Goal: Find specific page/section: Find specific page/section

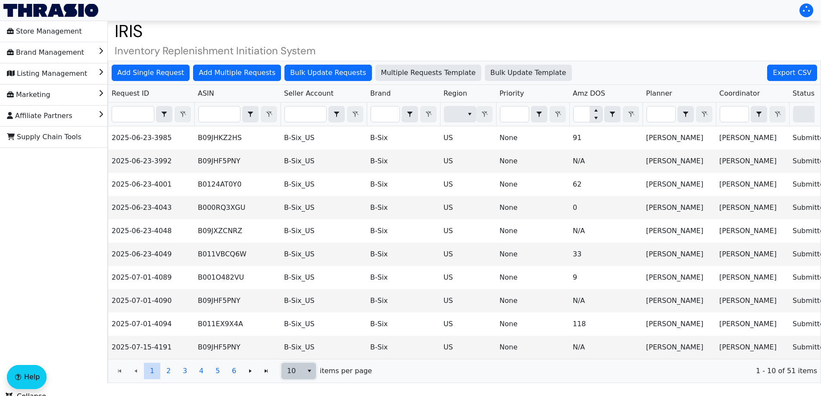
click at [293, 376] on span "10" at bounding box center [292, 371] width 11 height 10
click at [300, 362] on span "100" at bounding box center [295, 362] width 13 height 10
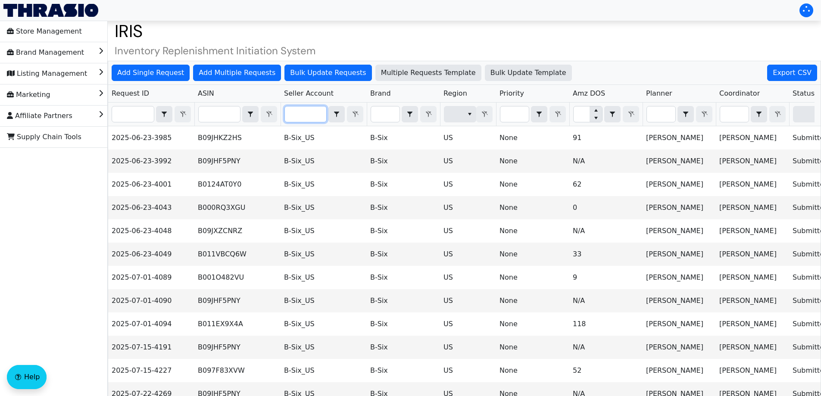
click at [293, 119] on input "Filter" at bounding box center [305, 114] width 41 height 16
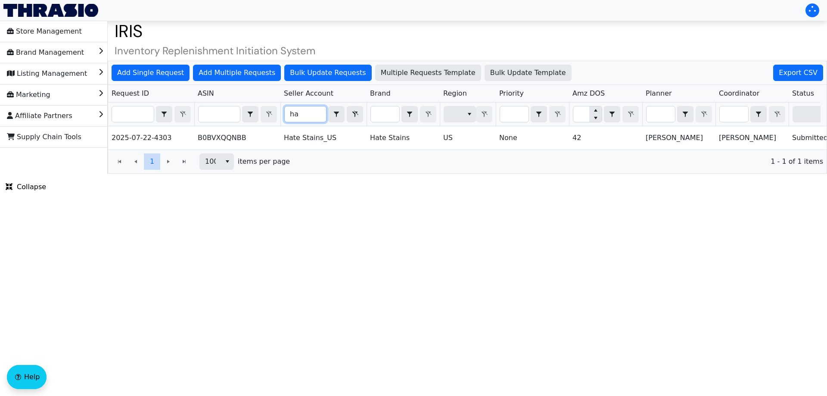
type input "h"
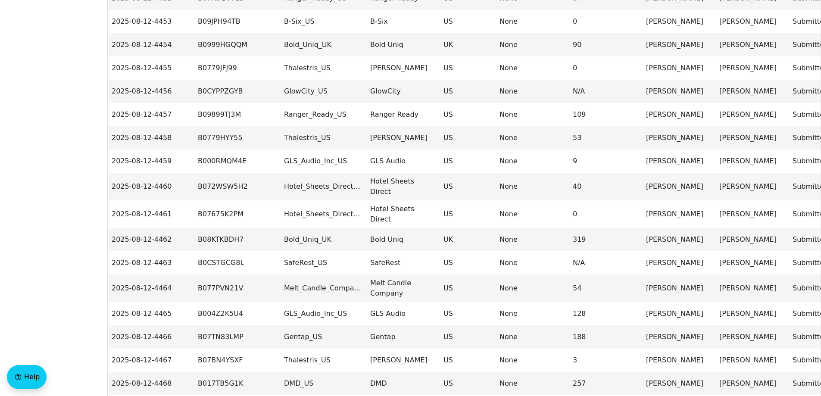
scroll to position [982, 0]
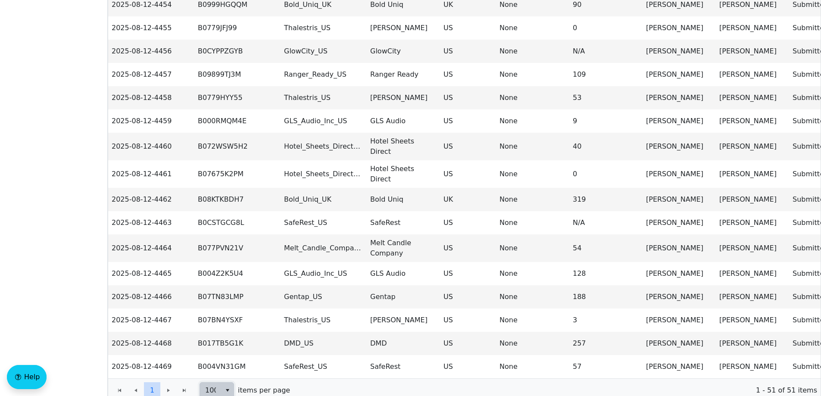
click at [217, 383] on span "100" at bounding box center [210, 391] width 21 height 16
click at [221, 346] on li "100" at bounding box center [217, 347] width 34 height 14
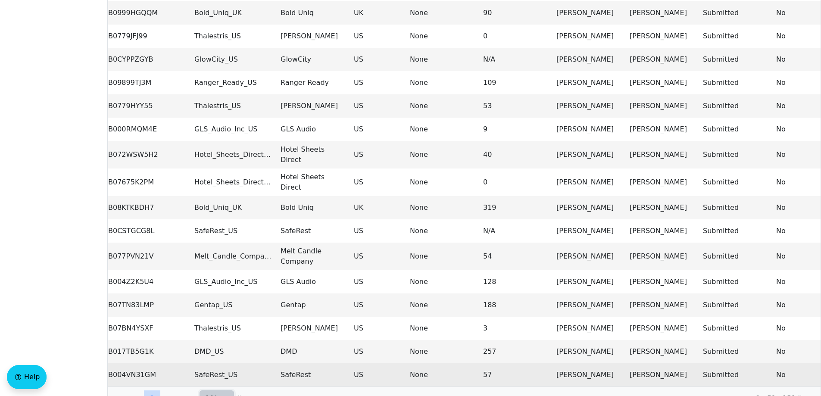
scroll to position [0, 89]
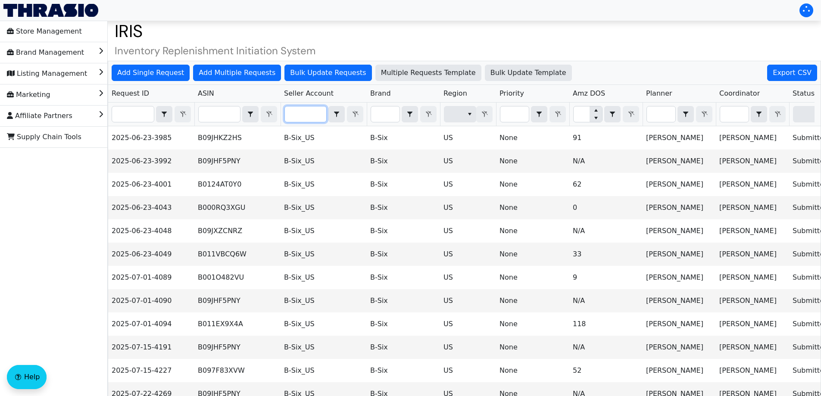
click at [296, 115] on input "Filter" at bounding box center [305, 114] width 41 height 16
drag, startPoint x: 362, startPoint y: 116, endPoint x: 384, endPoint y: 114, distance: 21.2
click at [384, 114] on tr at bounding box center [638, 115] width 1060 height 24
click at [384, 114] on input "Filter" at bounding box center [385, 114] width 28 height 16
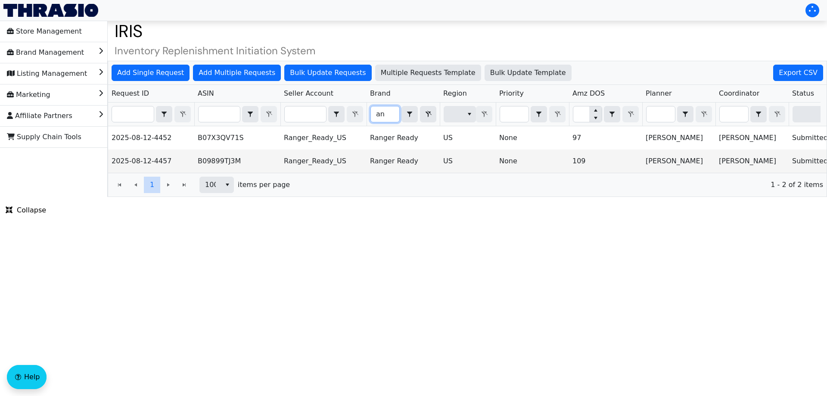
type input "a"
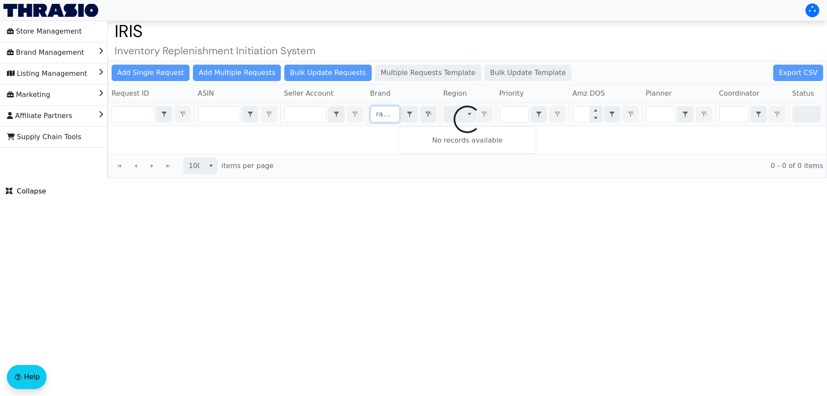
type input "ranger"
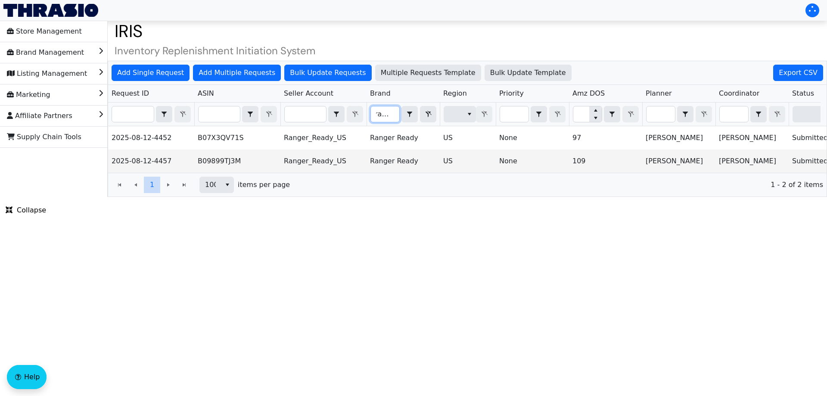
click at [387, 110] on input "ranger" at bounding box center [385, 114] width 28 height 16
